Goal: Use online tool/utility: Utilize a website feature to perform a specific function

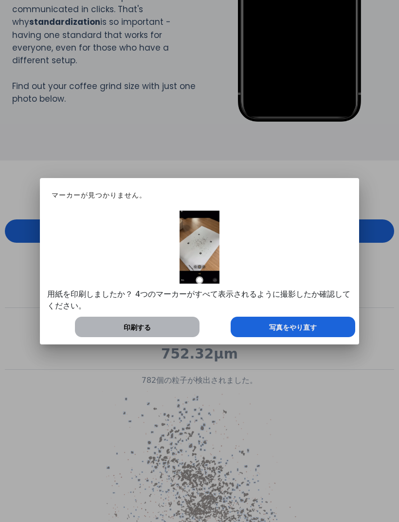
scroll to position [486081, 486412]
click at [267, 322] on div "写真をやり直す" at bounding box center [293, 327] width 125 height 20
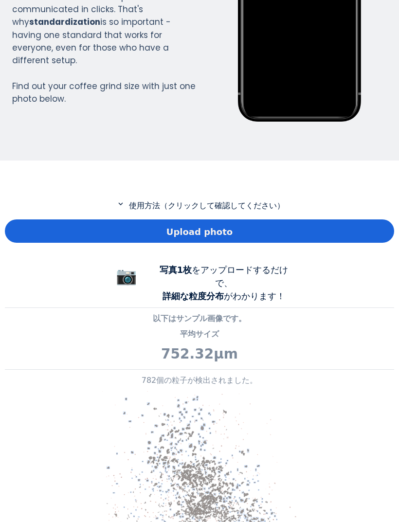
click at [332, 230] on div "Upload photo" at bounding box center [199, 231] width 389 height 23
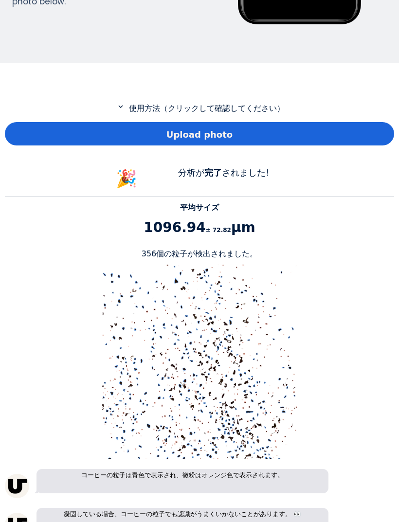
scroll to position [294, 0]
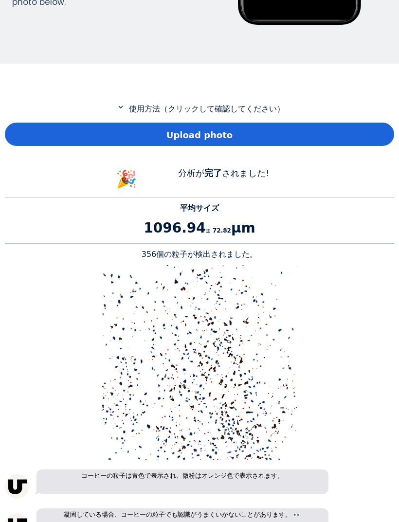
click at [349, 132] on div "Upload photo" at bounding box center [199, 134] width 389 height 23
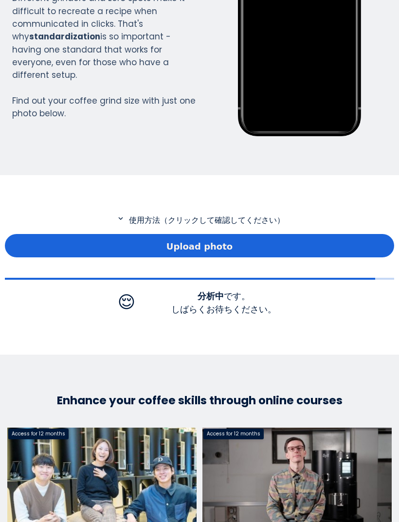
scroll to position [174, 0]
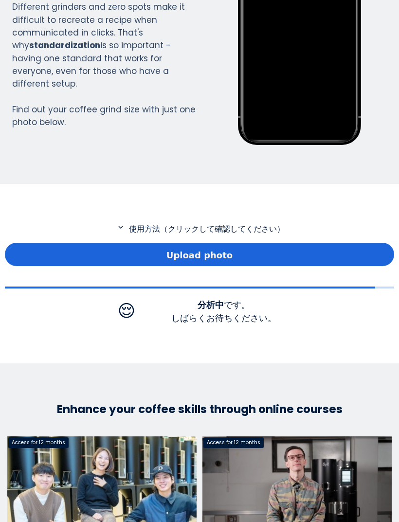
click at [21, 258] on div "Upload photo" at bounding box center [199, 254] width 389 height 23
click at [309, 259] on div "Upload photo" at bounding box center [199, 254] width 389 height 23
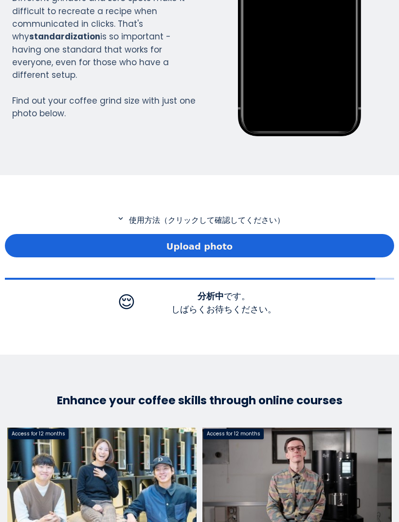
click at [341, 243] on div "Upload photo" at bounding box center [199, 245] width 389 height 23
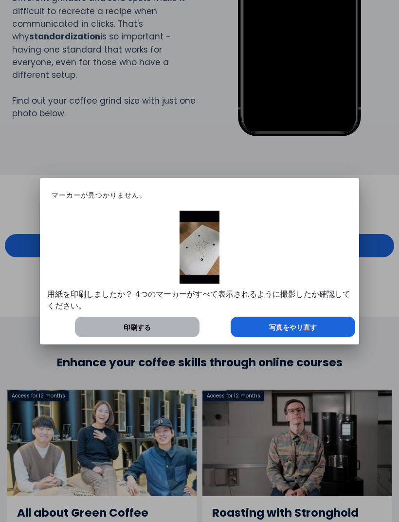
click at [311, 334] on div "写真をやり直す" at bounding box center [293, 327] width 125 height 20
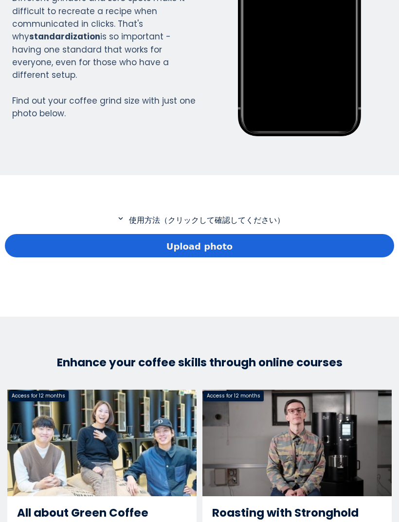
click at [334, 243] on div "Upload photo" at bounding box center [199, 245] width 389 height 23
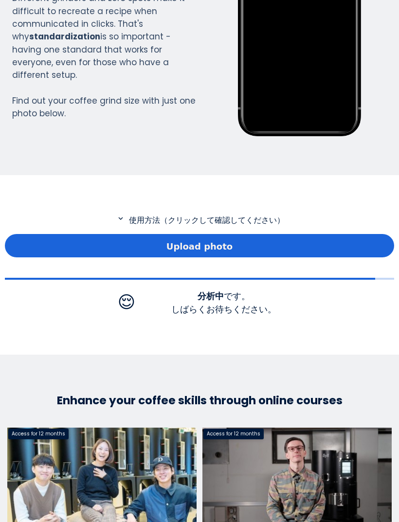
click at [297, 247] on div "Upload photo" at bounding box center [199, 245] width 389 height 23
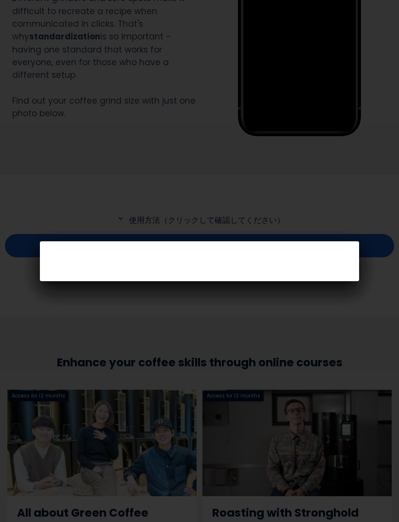
click at [341, 355] on div at bounding box center [199, 261] width 399 height 522
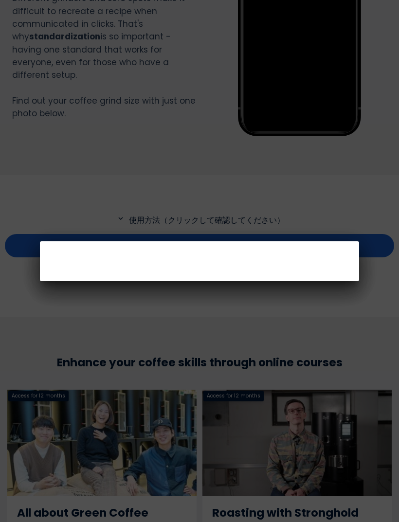
scroll to position [240, 0]
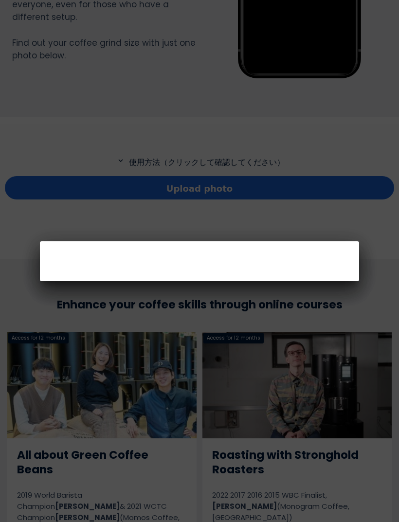
click at [64, 188] on div at bounding box center [199, 261] width 399 height 522
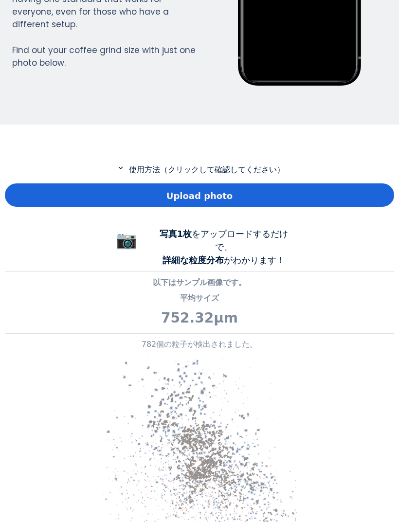
scroll to position [721, 389]
click at [368, 191] on div "Upload photo" at bounding box center [199, 195] width 389 height 23
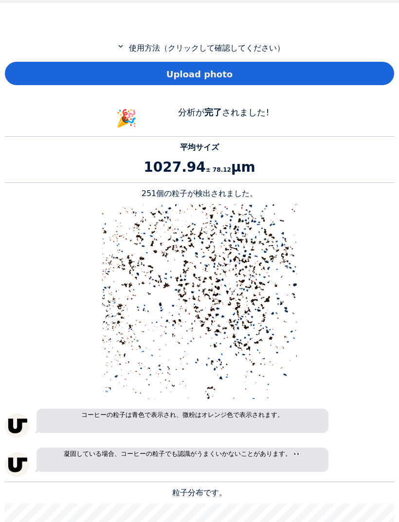
scroll to position [353, 0]
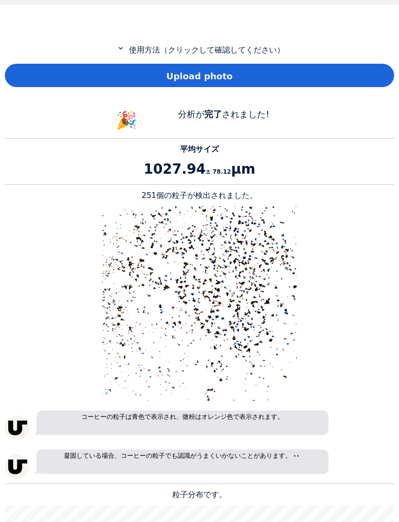
click at [355, 74] on div "Upload photo" at bounding box center [199, 75] width 389 height 23
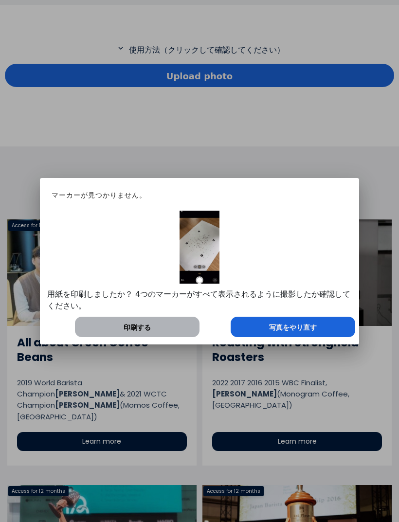
click at [275, 323] on span "写真をやり直す" at bounding box center [293, 328] width 48 height 10
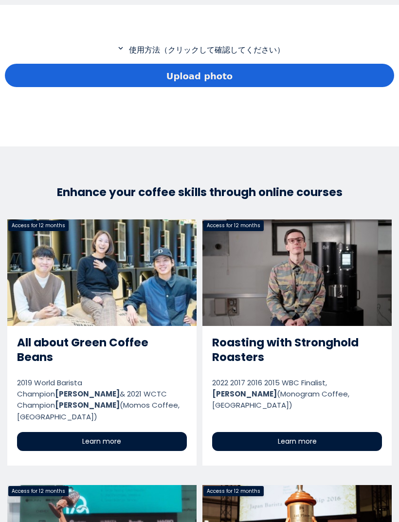
click at [355, 71] on div "Upload photo" at bounding box center [199, 75] width 389 height 23
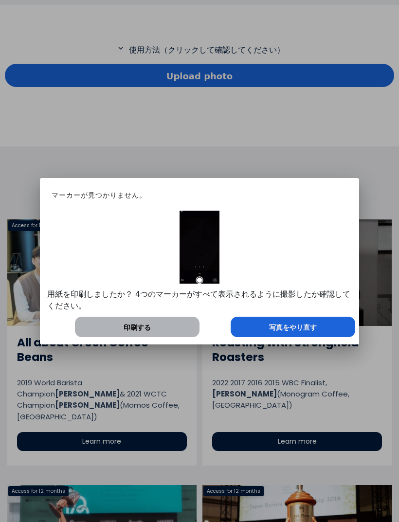
click at [268, 329] on div "写真をやり直す" at bounding box center [293, 327] width 125 height 20
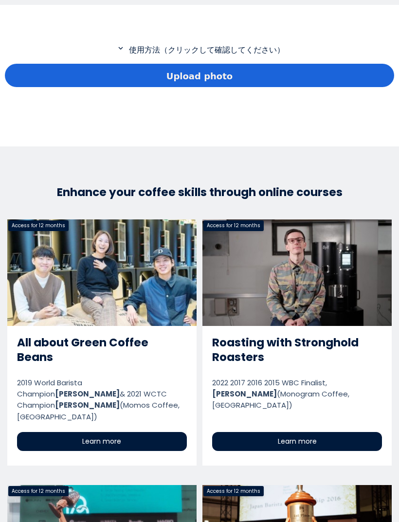
click at [330, 76] on div "Upload photo" at bounding box center [199, 75] width 389 height 23
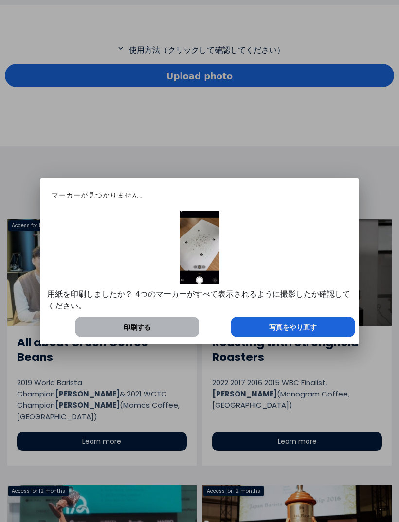
click at [312, 323] on span "写真をやり直す" at bounding box center [293, 328] width 48 height 10
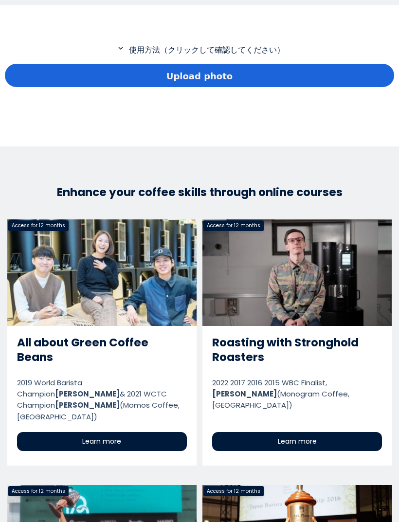
click at [327, 64] on div "Upload photo" at bounding box center [199, 75] width 389 height 23
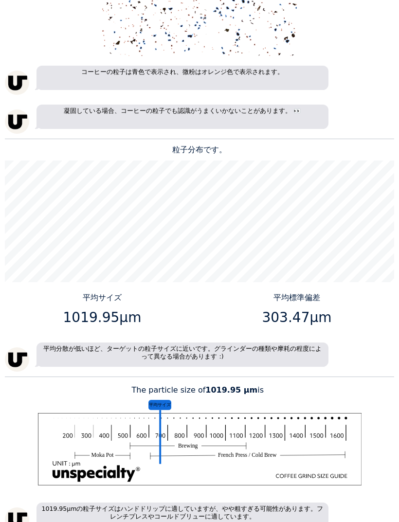
scroll to position [709, 0]
